Goal: Task Accomplishment & Management: Complete application form

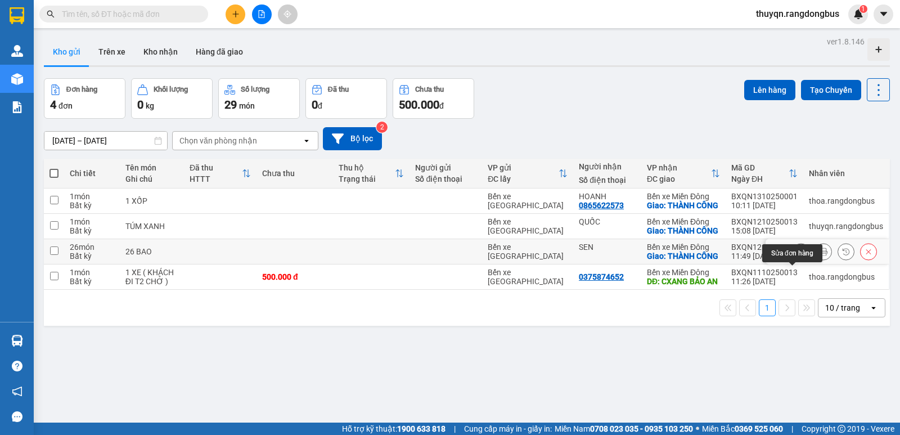
click at [797, 255] on icon at bounding box center [801, 251] width 8 height 8
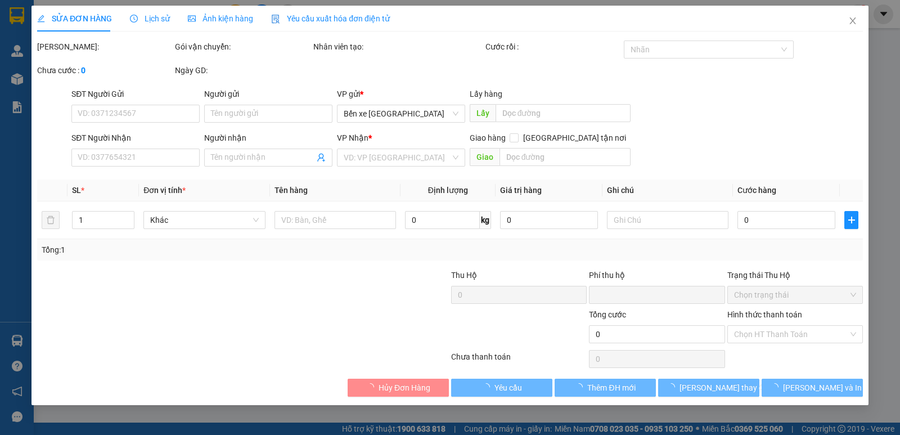
type input "SEN"
checkbox input "true"
type input "THÀNH CÔNG"
type input "0"
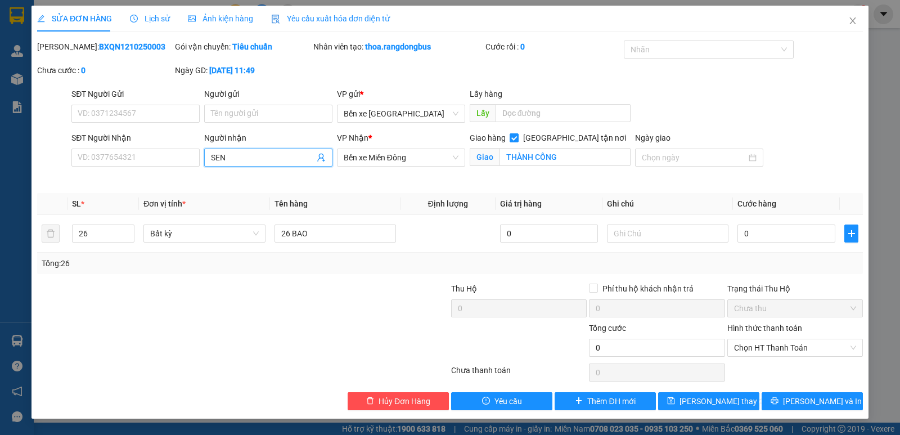
click at [234, 154] on input "SEN" at bounding box center [262, 157] width 103 height 12
type input "S"
type input "LINH HOÀNG"
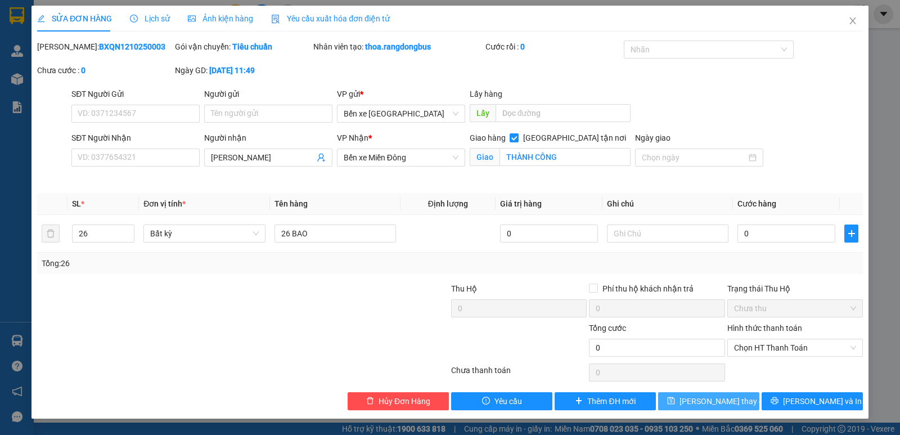
click at [692, 403] on button "Lưu thay đổi" at bounding box center [708, 401] width 101 height 18
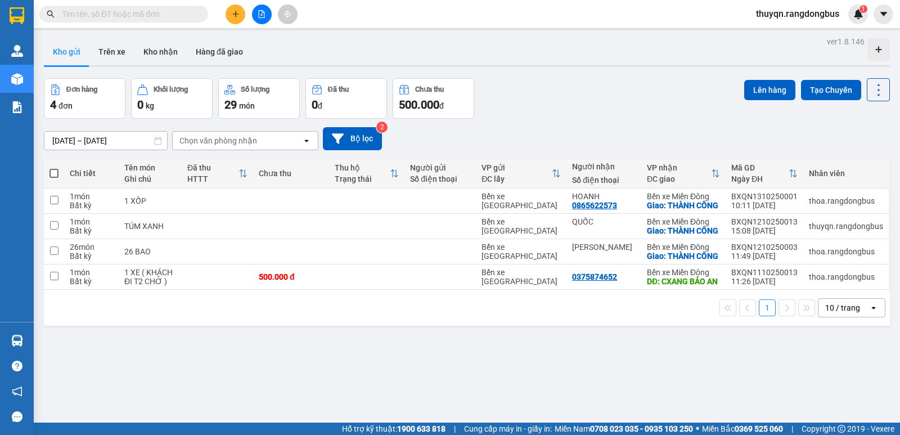
click at [84, 11] on input "text" at bounding box center [128, 14] width 133 height 12
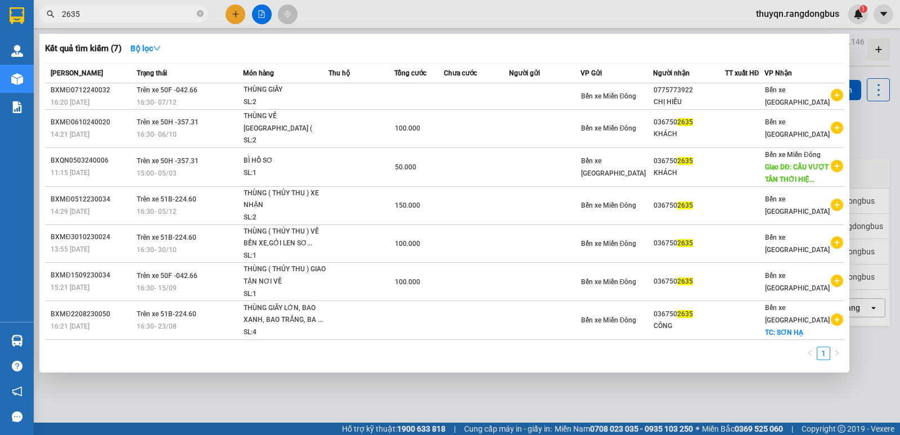
click at [121, 15] on input "2635" at bounding box center [128, 14] width 133 height 12
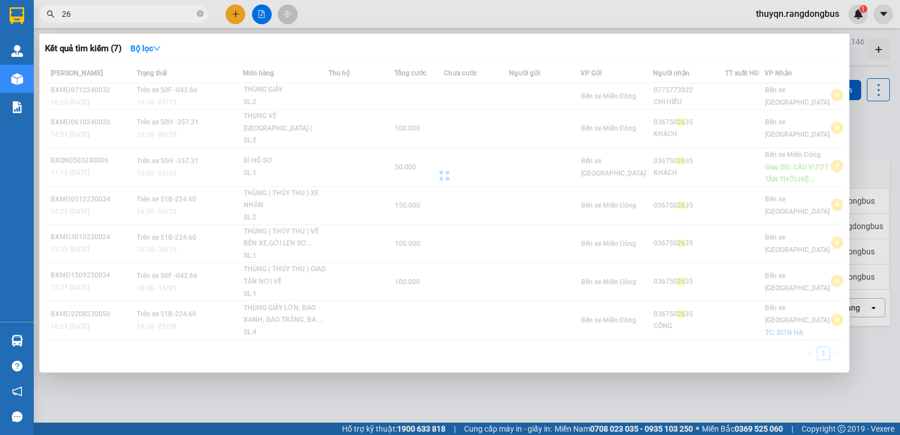
type input "2"
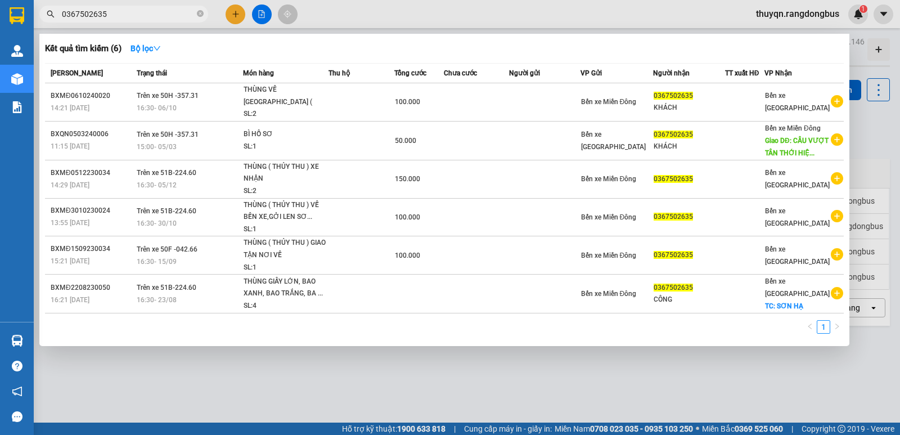
type input "0367502635"
click at [261, 11] on div at bounding box center [450, 217] width 900 height 435
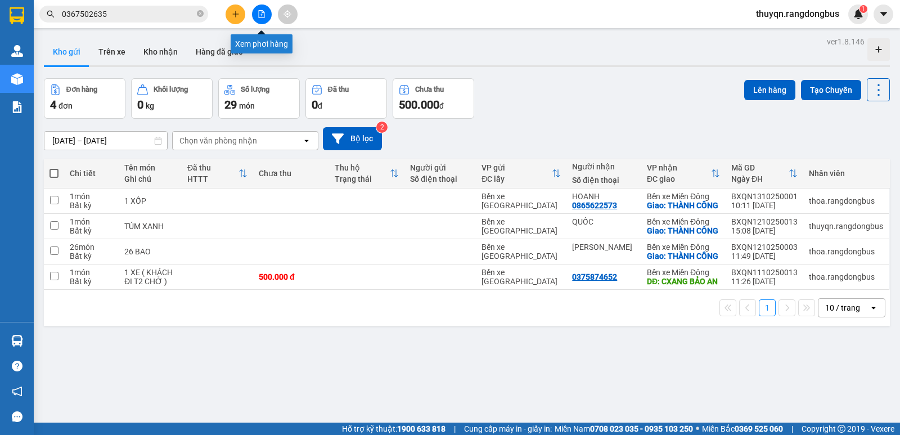
click at [258, 11] on icon "file-add" at bounding box center [262, 14] width 8 height 8
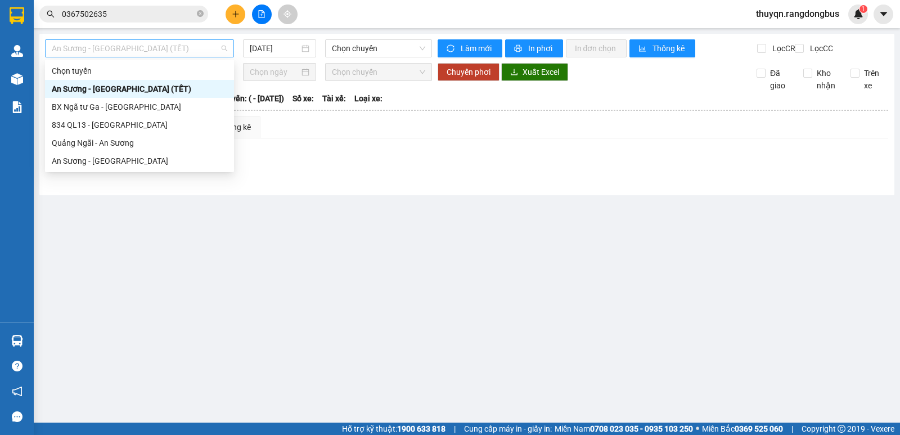
click at [125, 44] on span "An Sương - Quảng Ngãi (TẾT)" at bounding box center [139, 48] width 175 height 17
click at [110, 142] on div "Quảng Ngãi - An Sương" at bounding box center [139, 143] width 175 height 12
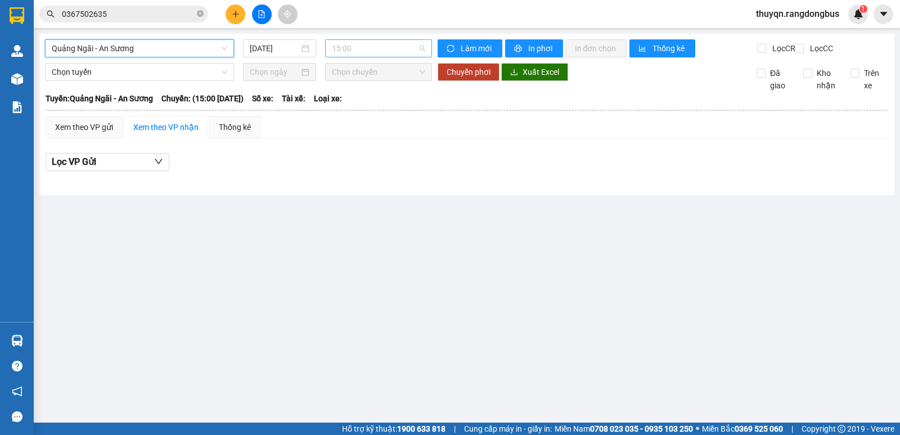
click at [360, 46] on span "15:00" at bounding box center [378, 48] width 93 height 17
click at [282, 44] on input "13/10/2025" at bounding box center [275, 48] width 50 height 12
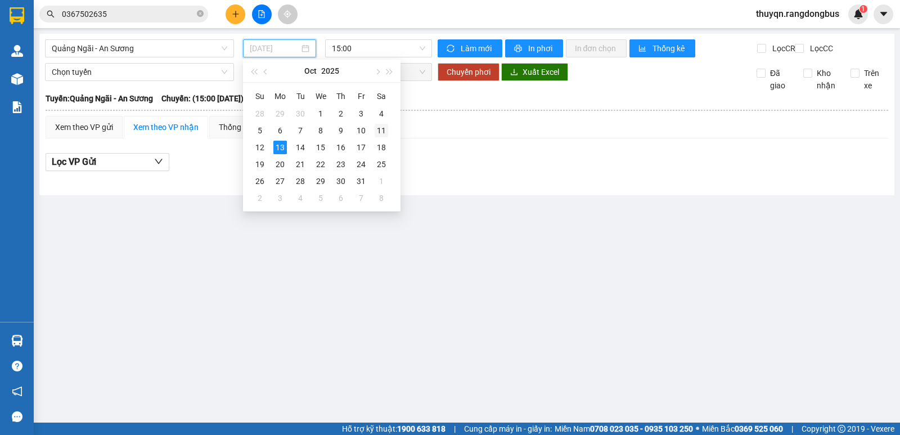
click at [380, 131] on div "11" at bounding box center [380, 130] width 13 height 13
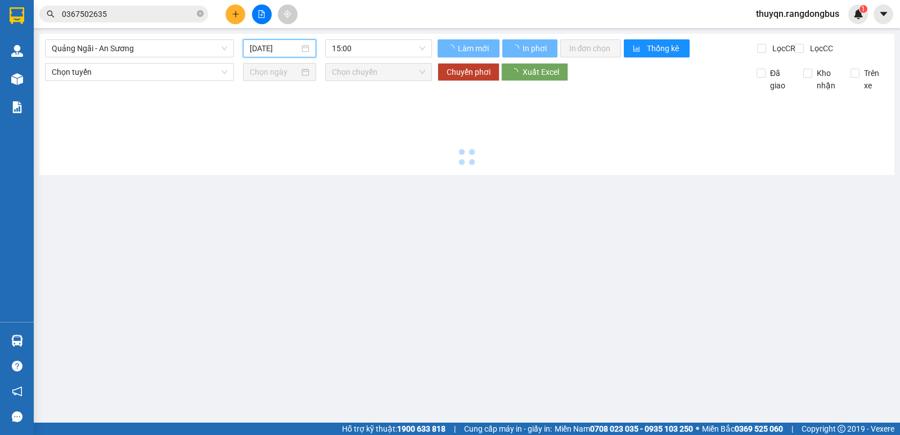
type input "11/10/2025"
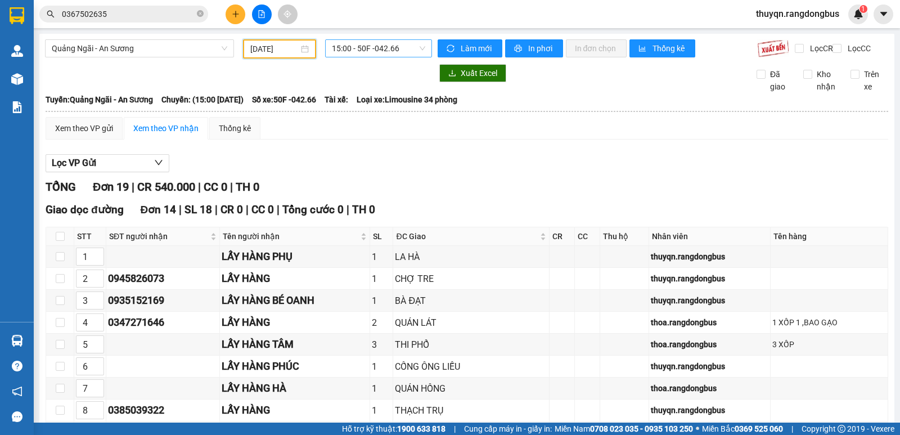
click at [371, 47] on span "15:00 - 50F -042.66" at bounding box center [378, 48] width 93 height 17
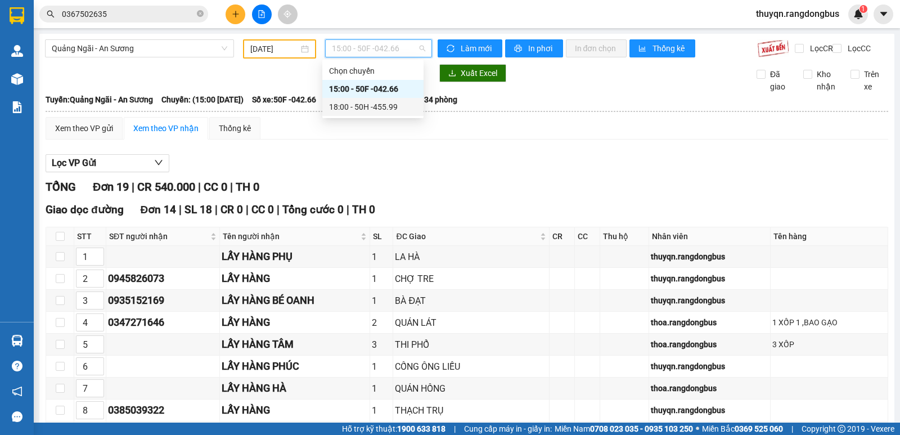
click at [380, 109] on div "18:00 - 50H -455.99" at bounding box center [373, 107] width 88 height 12
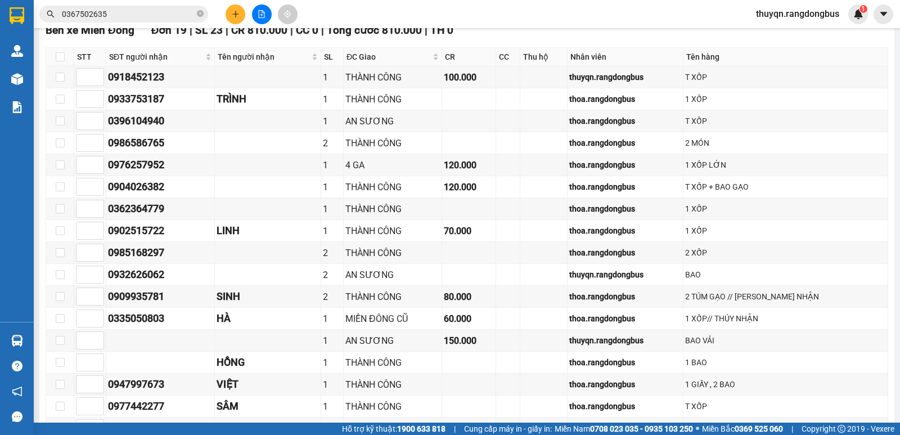
scroll to position [376, 0]
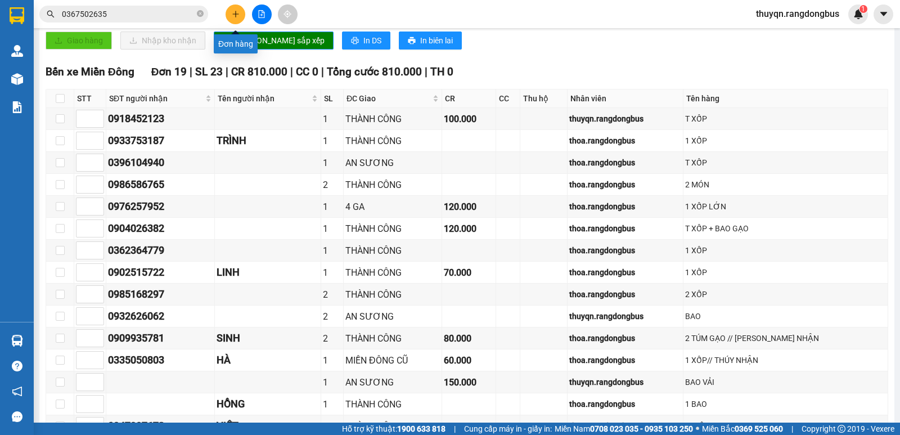
click at [236, 10] on button at bounding box center [235, 14] width 20 height 20
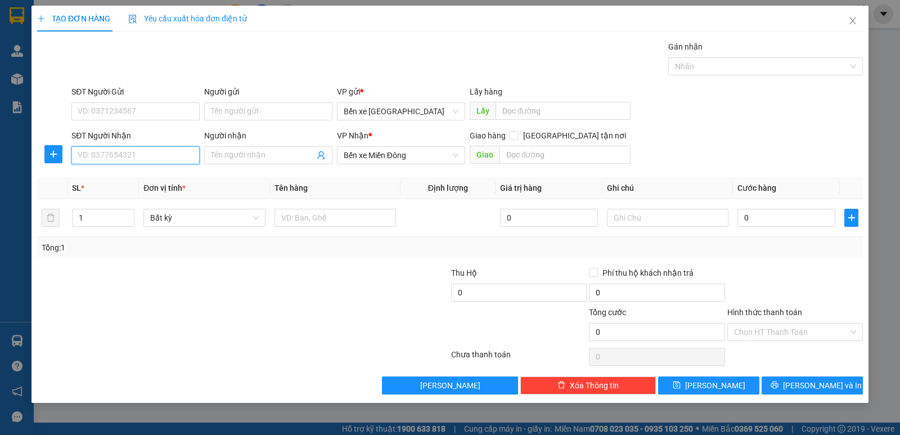
click at [111, 154] on input "SĐT Người Nhận" at bounding box center [135, 155] width 128 height 18
type input "0902119215"
click at [151, 182] on div "0902119215 - THẢO TRANG" at bounding box center [135, 177] width 115 height 12
type input "THẢO TRANG"
checkbox input "true"
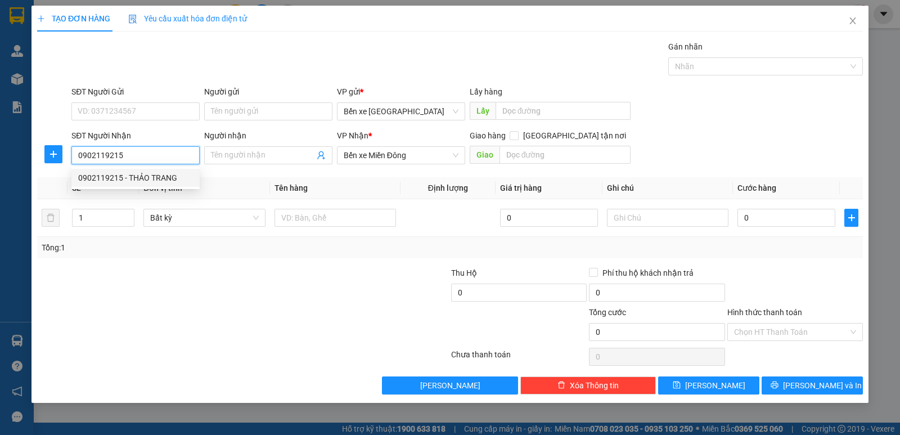
type input "THÀNH CÔNG"
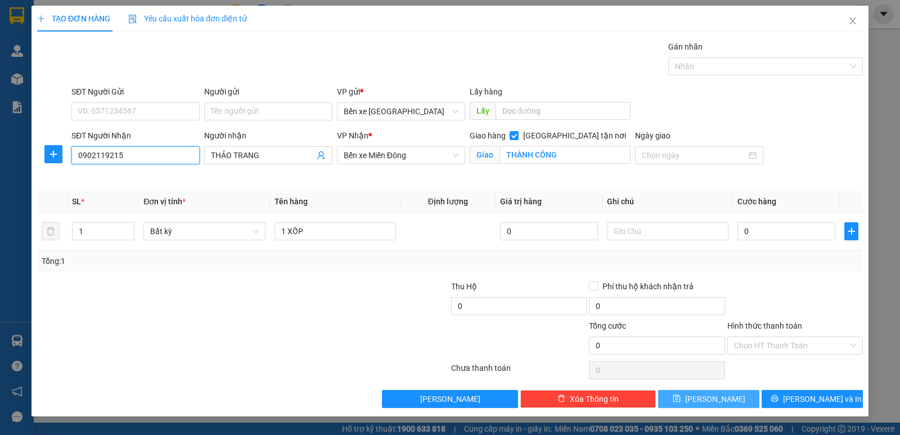
type input "0902119215"
click at [721, 401] on span "Lưu" at bounding box center [715, 398] width 60 height 12
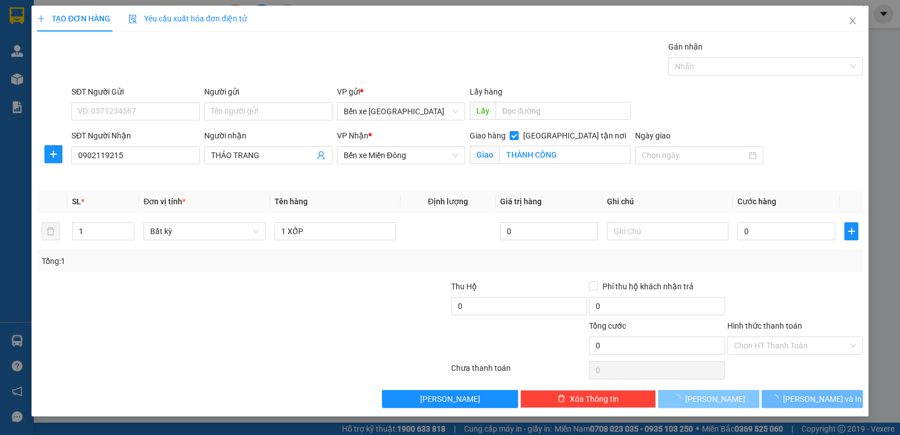
checkbox input "false"
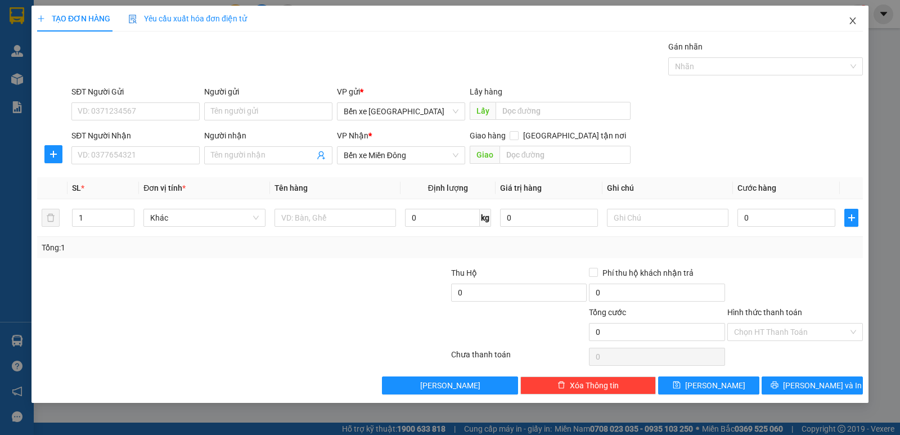
click at [850, 22] on icon "close" at bounding box center [852, 20] width 9 height 9
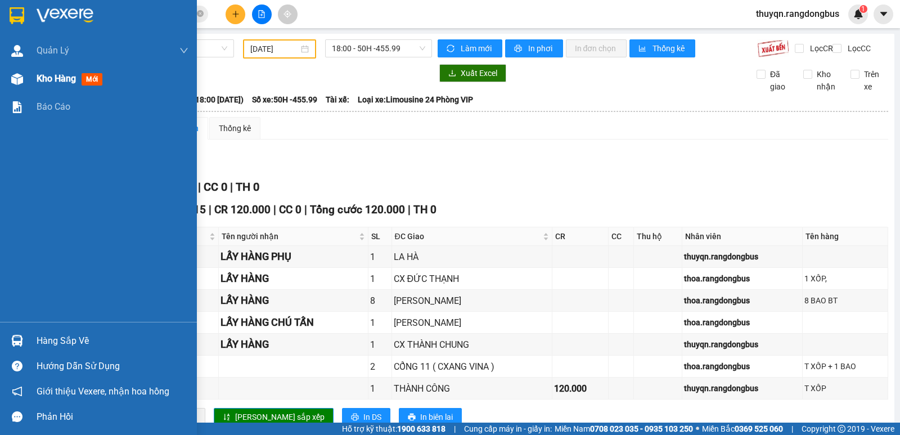
click at [49, 81] on span "Kho hàng" at bounding box center [56, 78] width 39 height 11
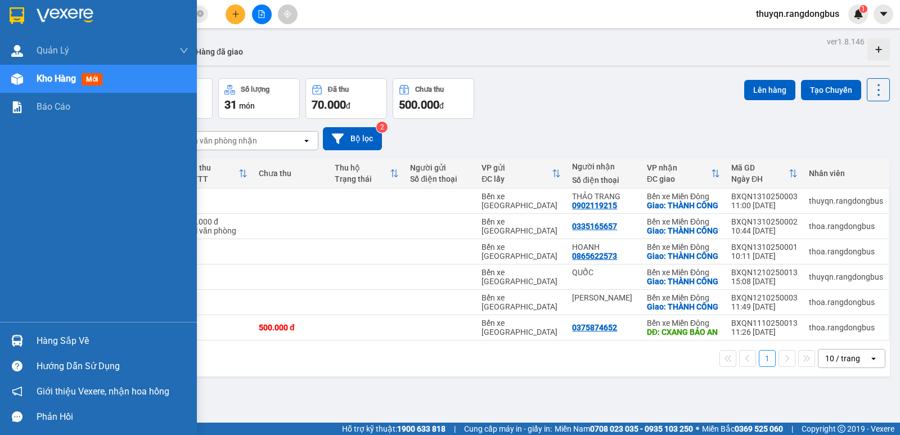
scroll to position [52, 0]
